Goal: Communication & Community: Answer question/provide support

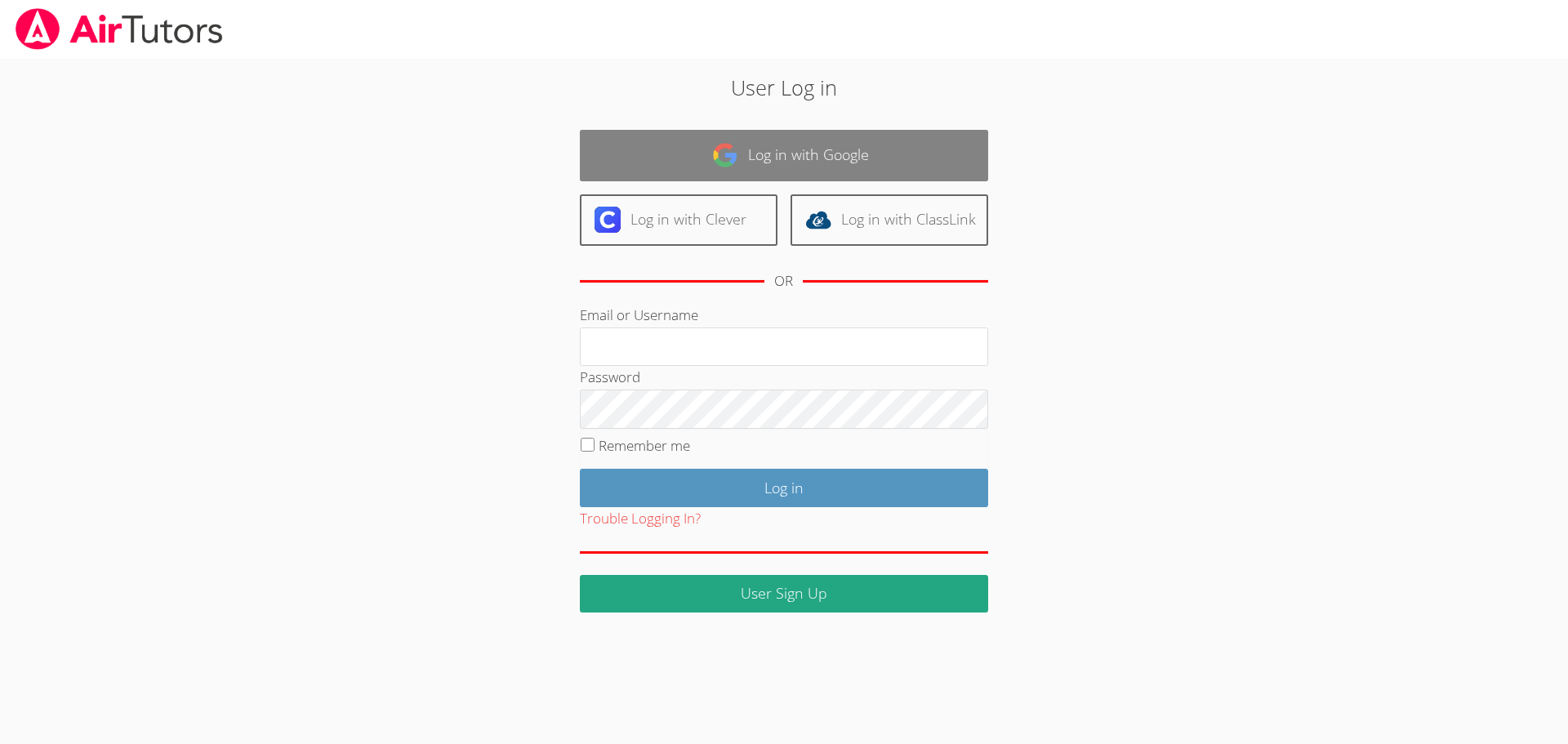
click at [833, 160] on link "Log in with Google" at bounding box center [783, 155] width 408 height 51
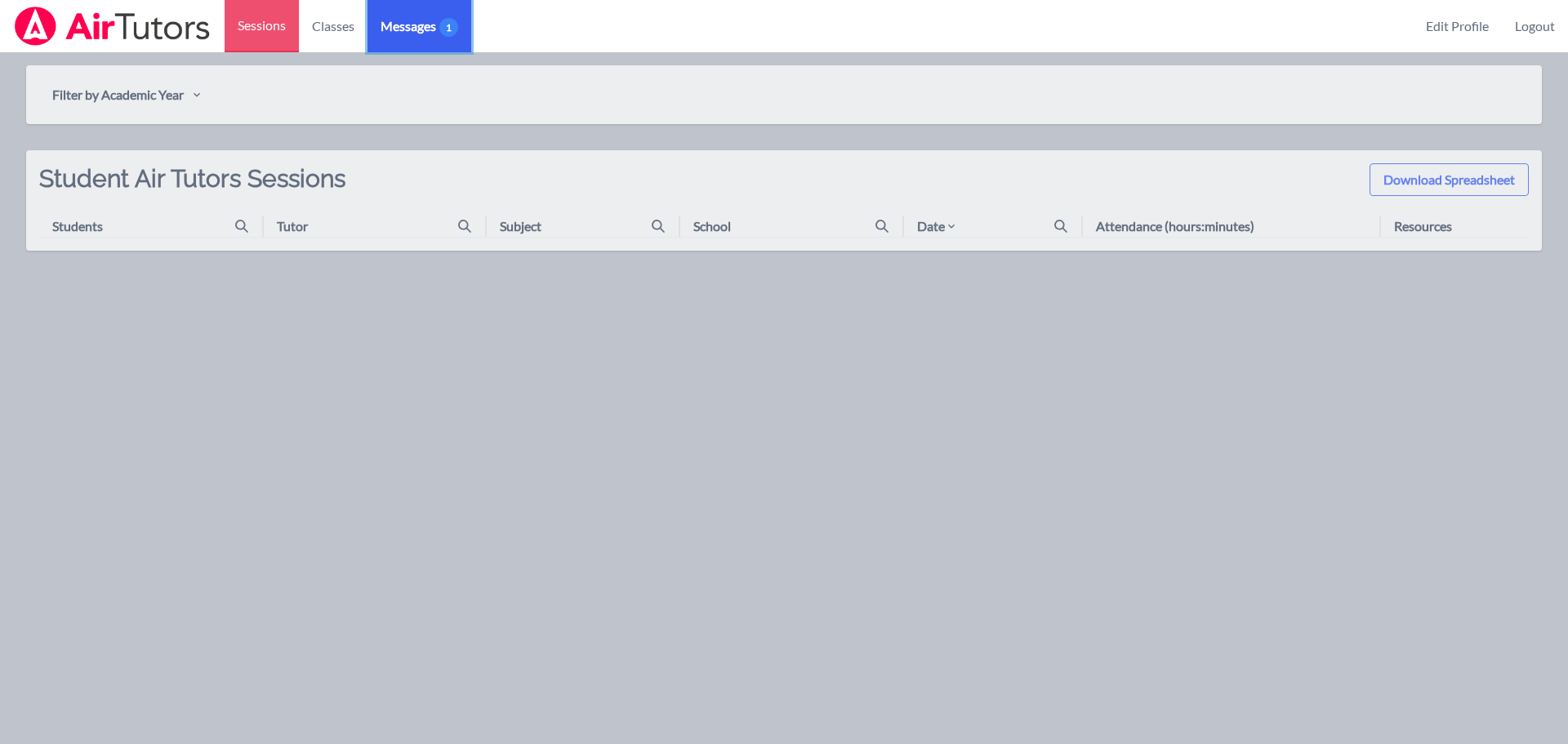
click at [406, 24] on span "Messages 1" at bounding box center [419, 26] width 77 height 20
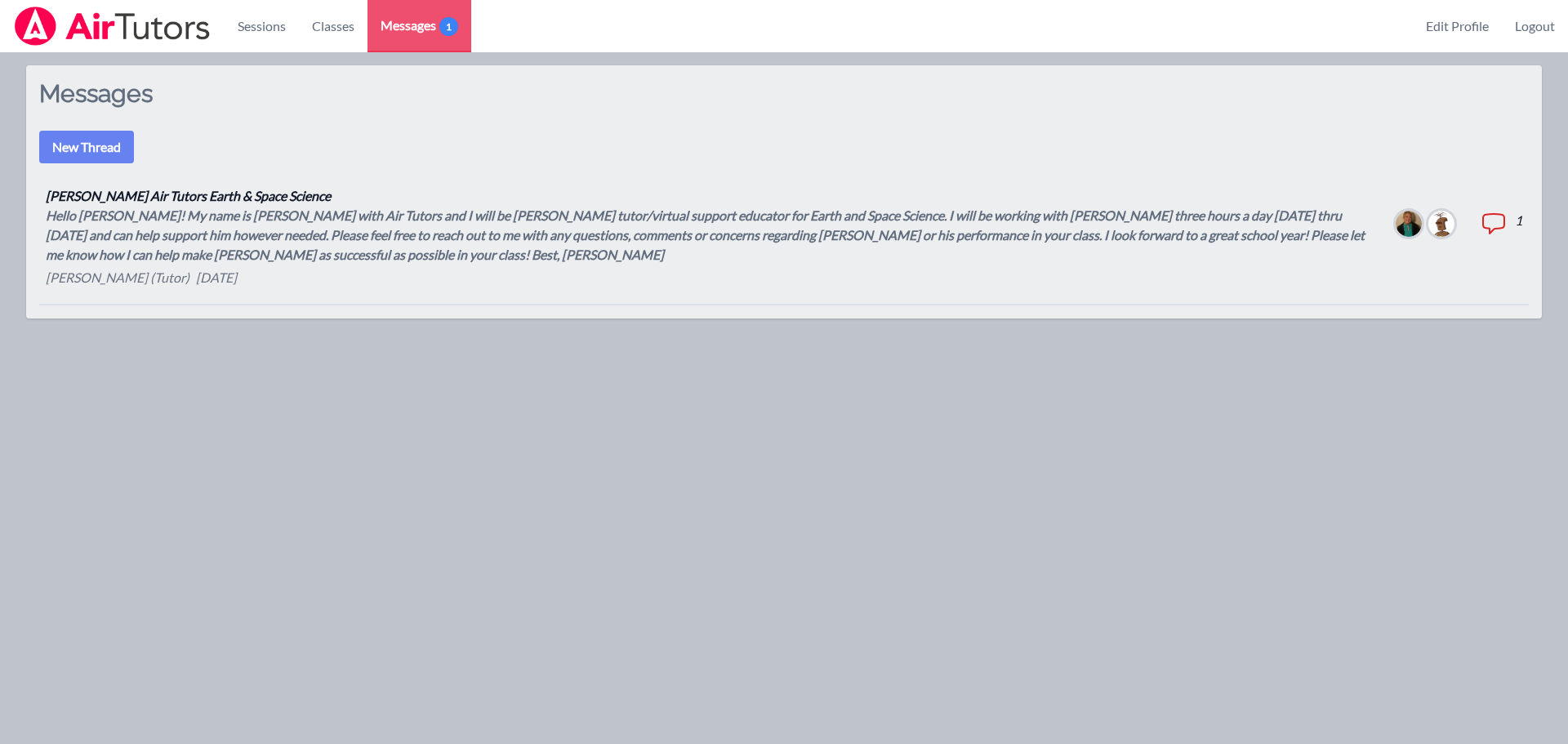
click at [1493, 219] on icon at bounding box center [1493, 224] width 26 height 26
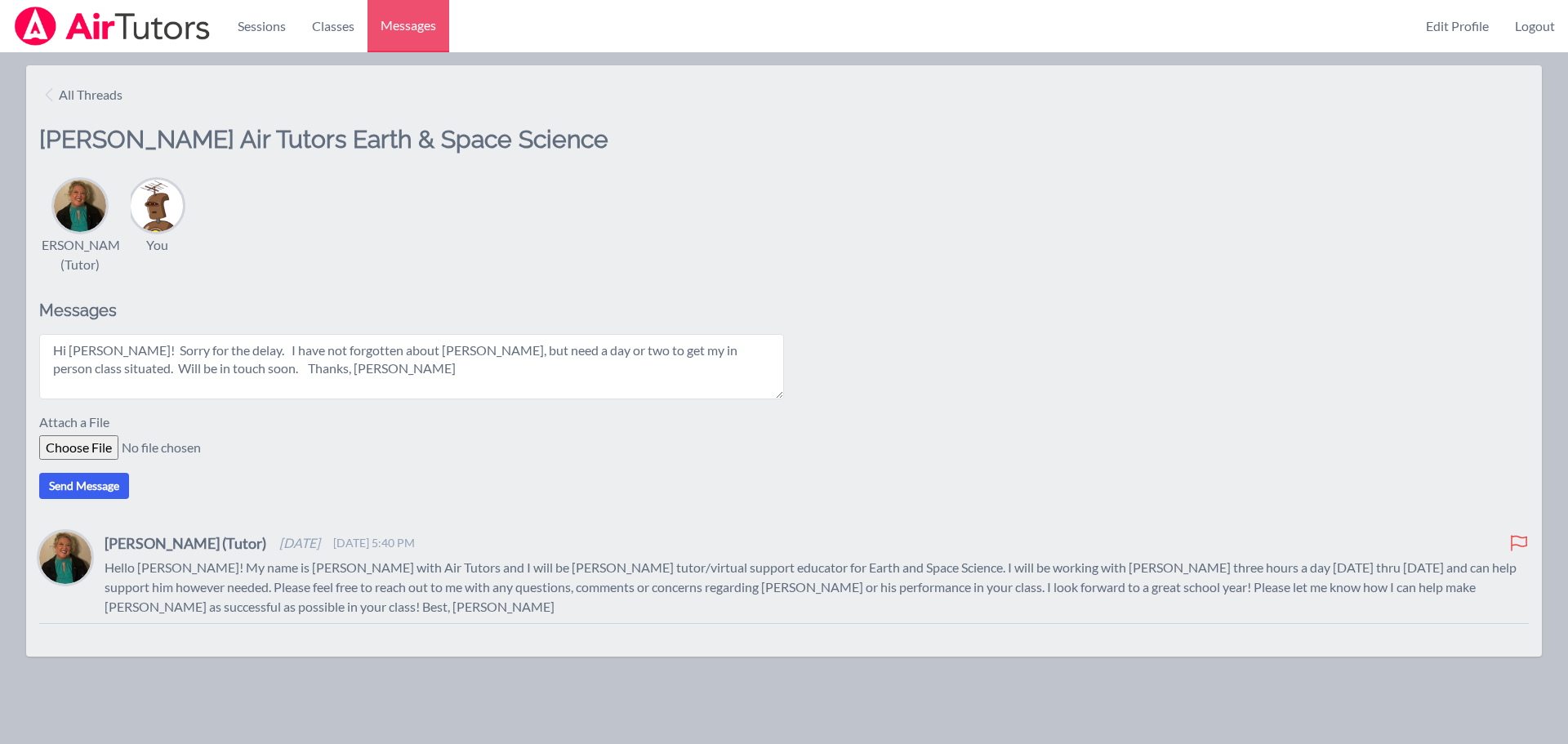
type textarea "Hi [PERSON_NAME]! Sorry for the delay. I have not forgotten about [PERSON_NAME]…"
click at [72, 495] on button "Send Message" at bounding box center [84, 486] width 90 height 26
